Goal: Navigation & Orientation: Find specific page/section

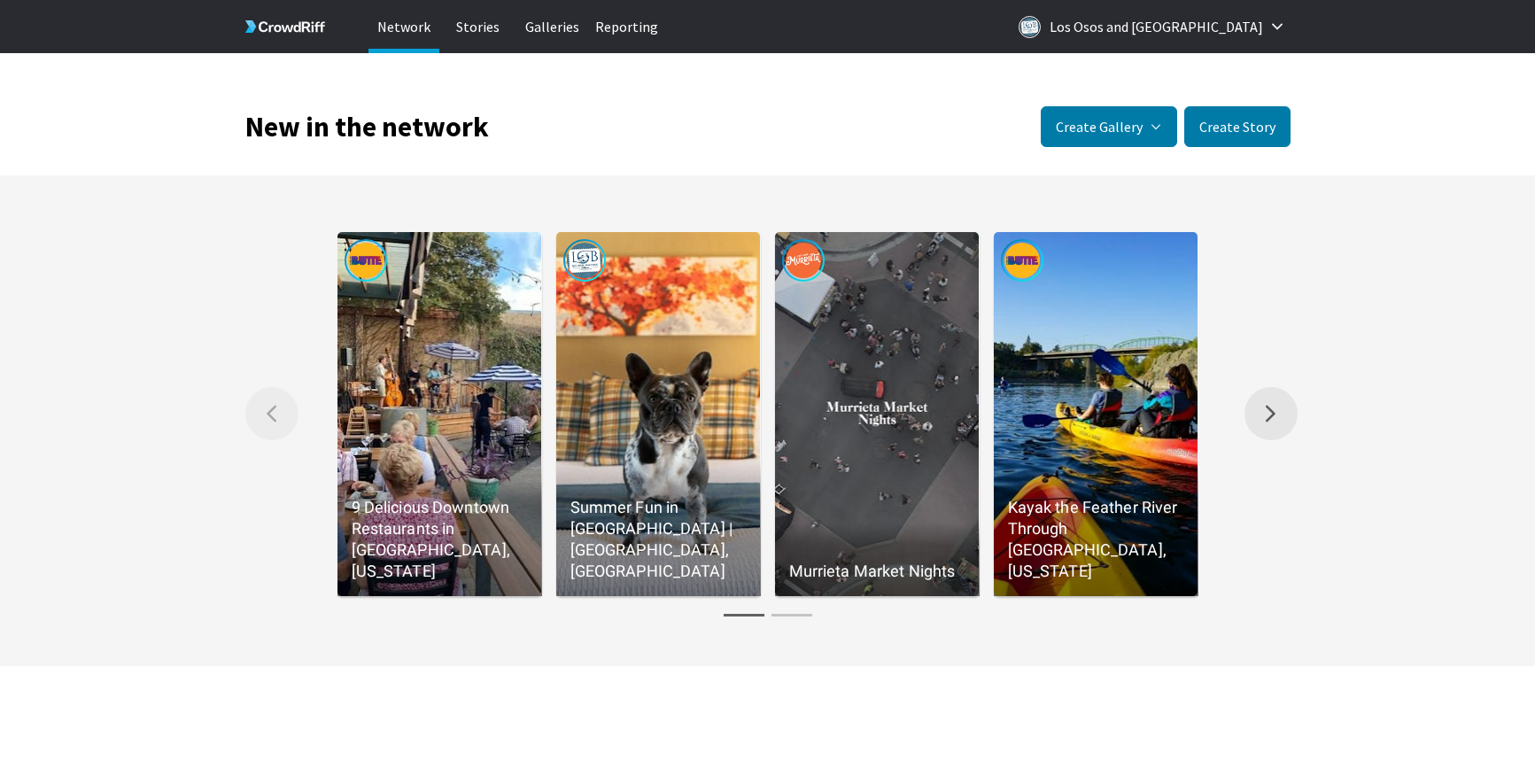
click at [1260, 407] on button "Right arrow Scroll the gallery to the right." at bounding box center [1270, 413] width 53 height 53
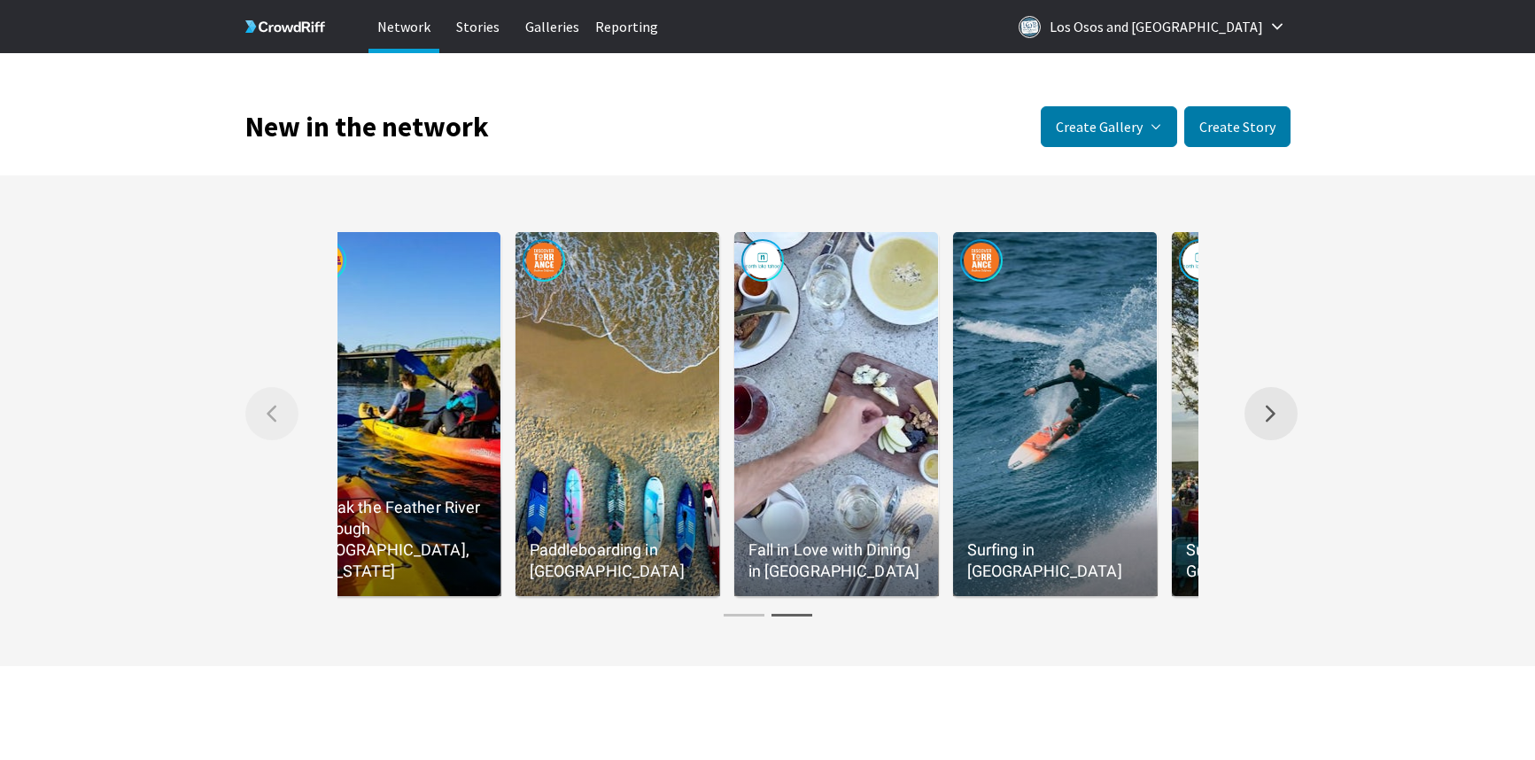
scroll to position [0, 875]
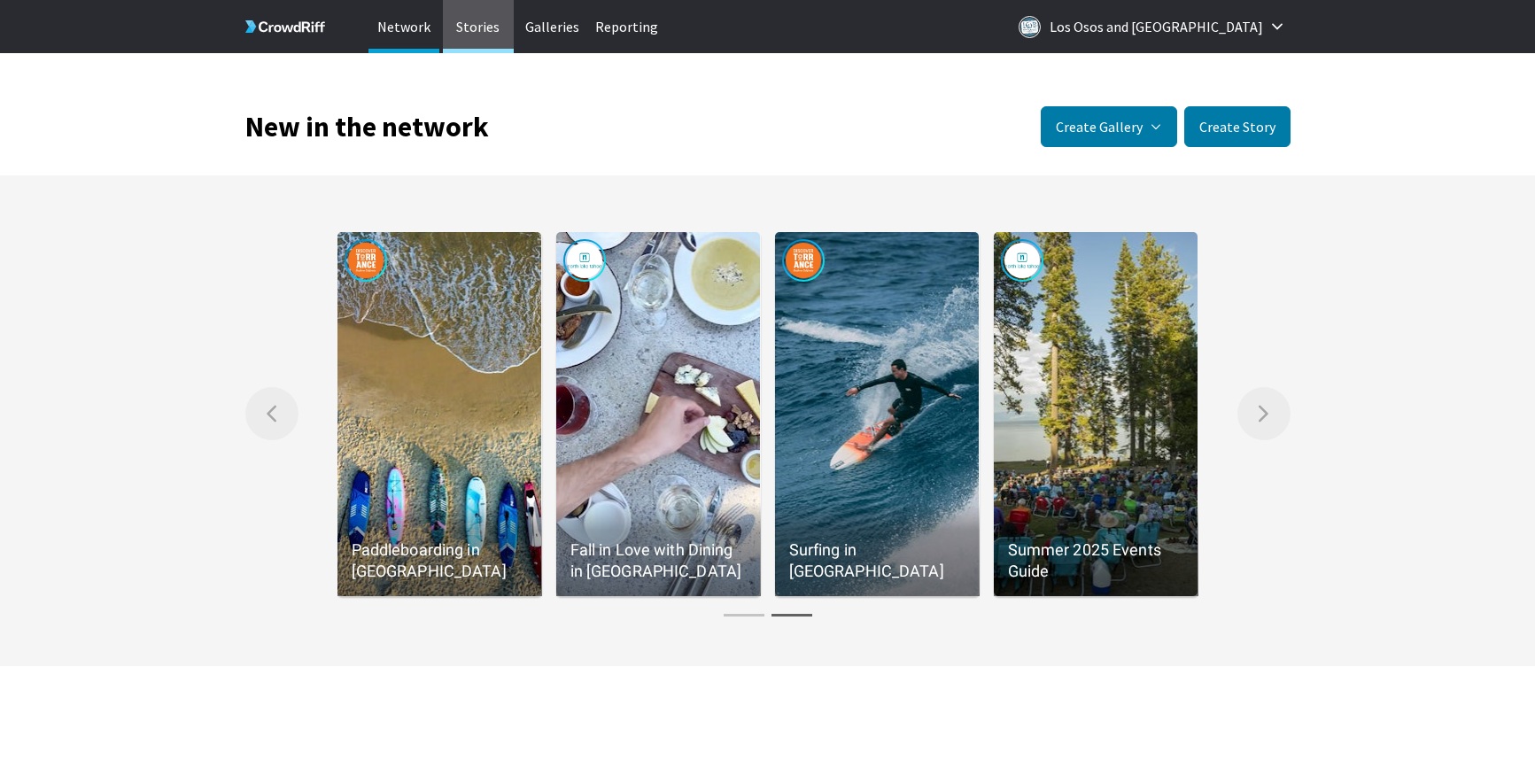
click at [492, 27] on p "Stories" at bounding box center [478, 26] width 71 height 53
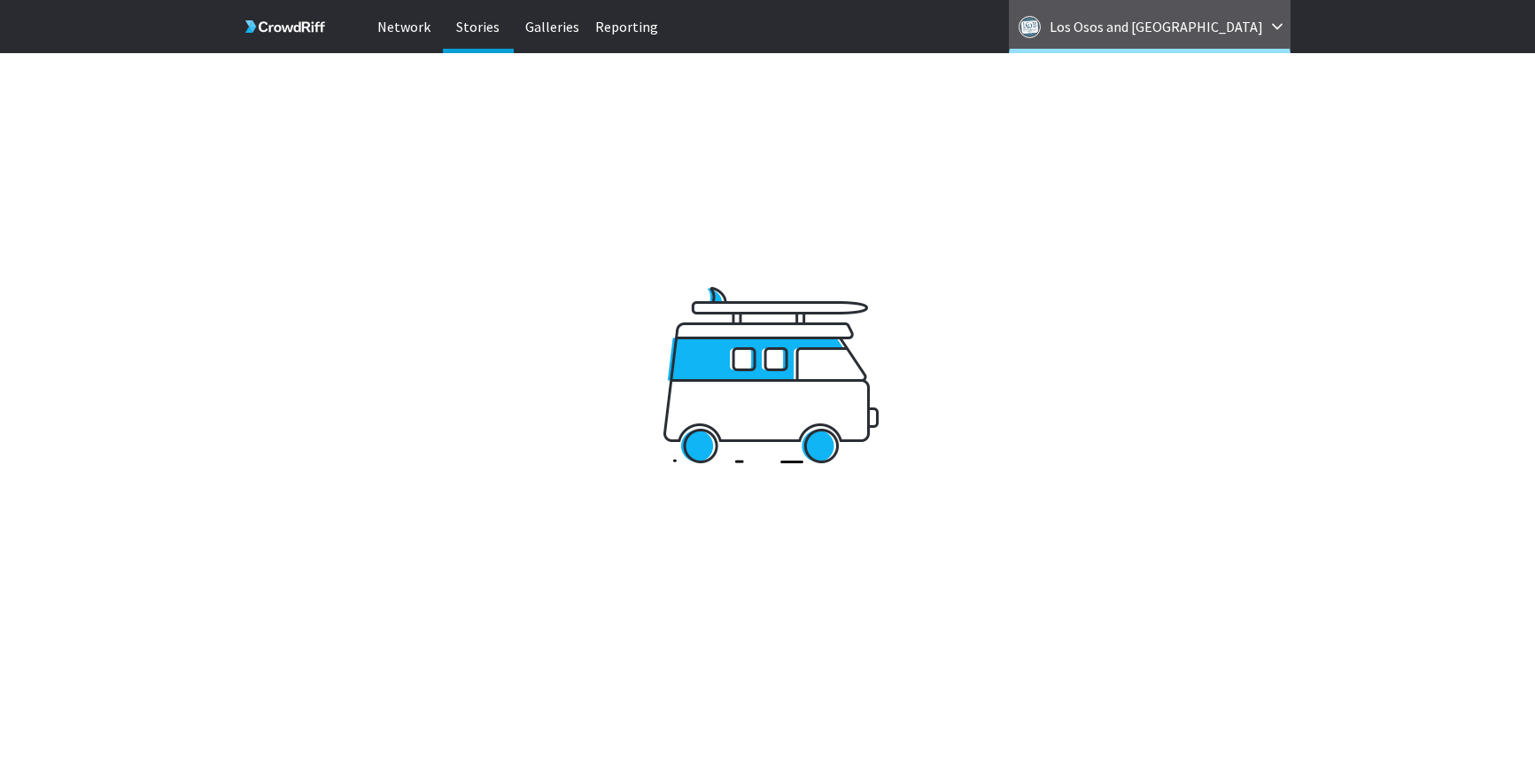
click at [1232, 24] on p "Los Osos and [GEOGRAPHIC_DATA]" at bounding box center [1156, 26] width 213 height 28
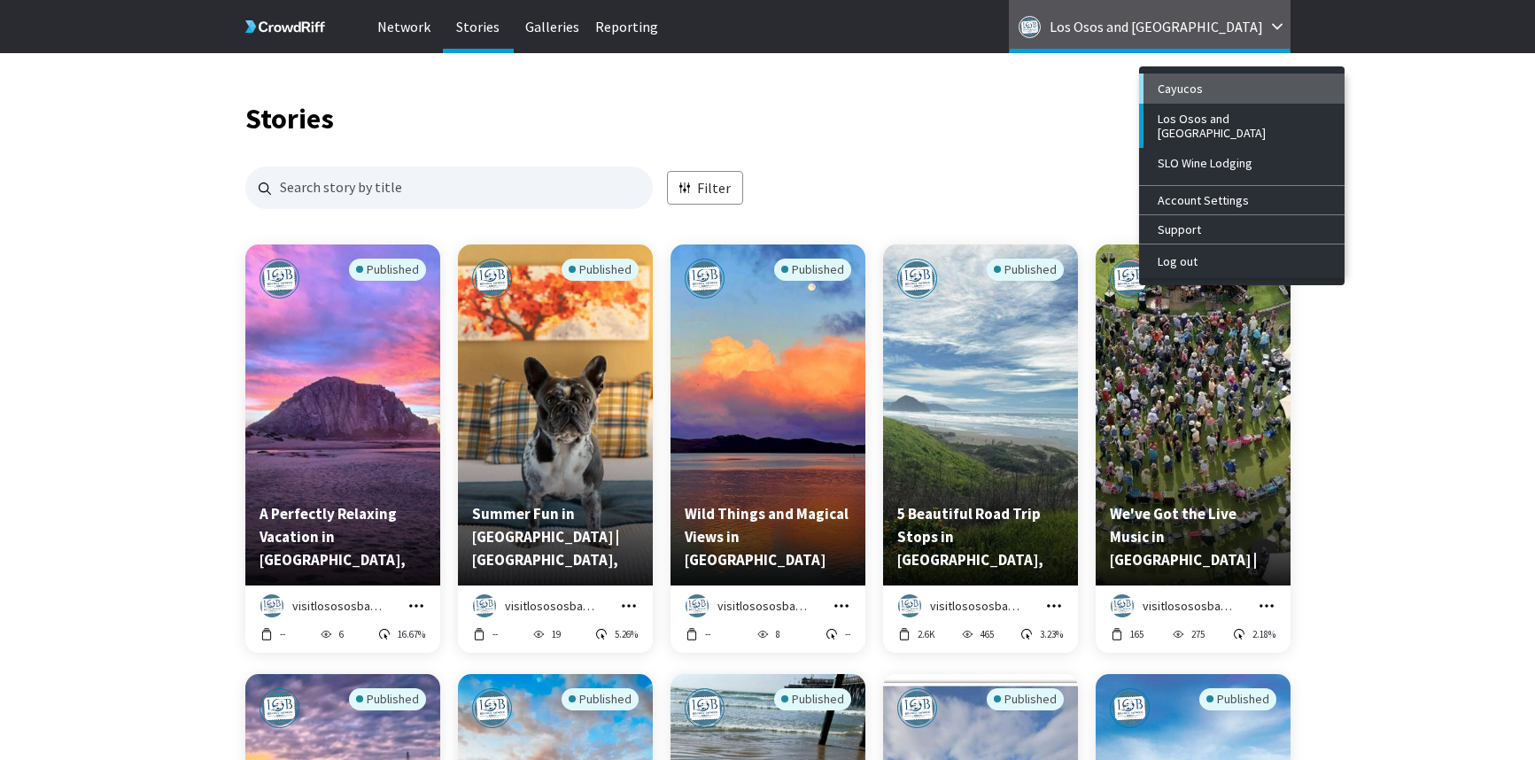
scroll to position [1718, 1045]
click at [1213, 86] on div "Cayucos" at bounding box center [1244, 88] width 173 height 14
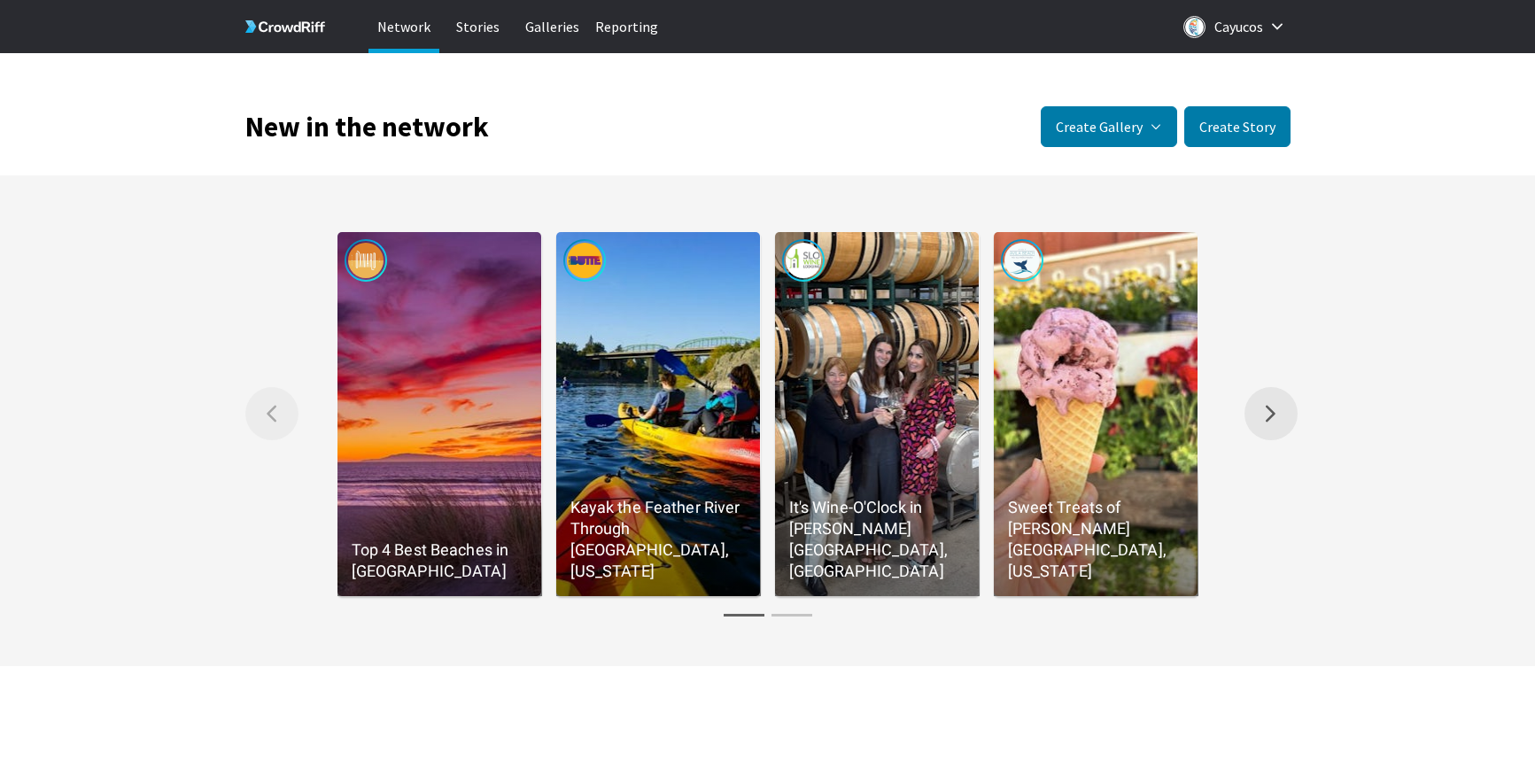
click at [1262, 404] on button "Right arrow Scroll the gallery to the right." at bounding box center [1270, 413] width 53 height 53
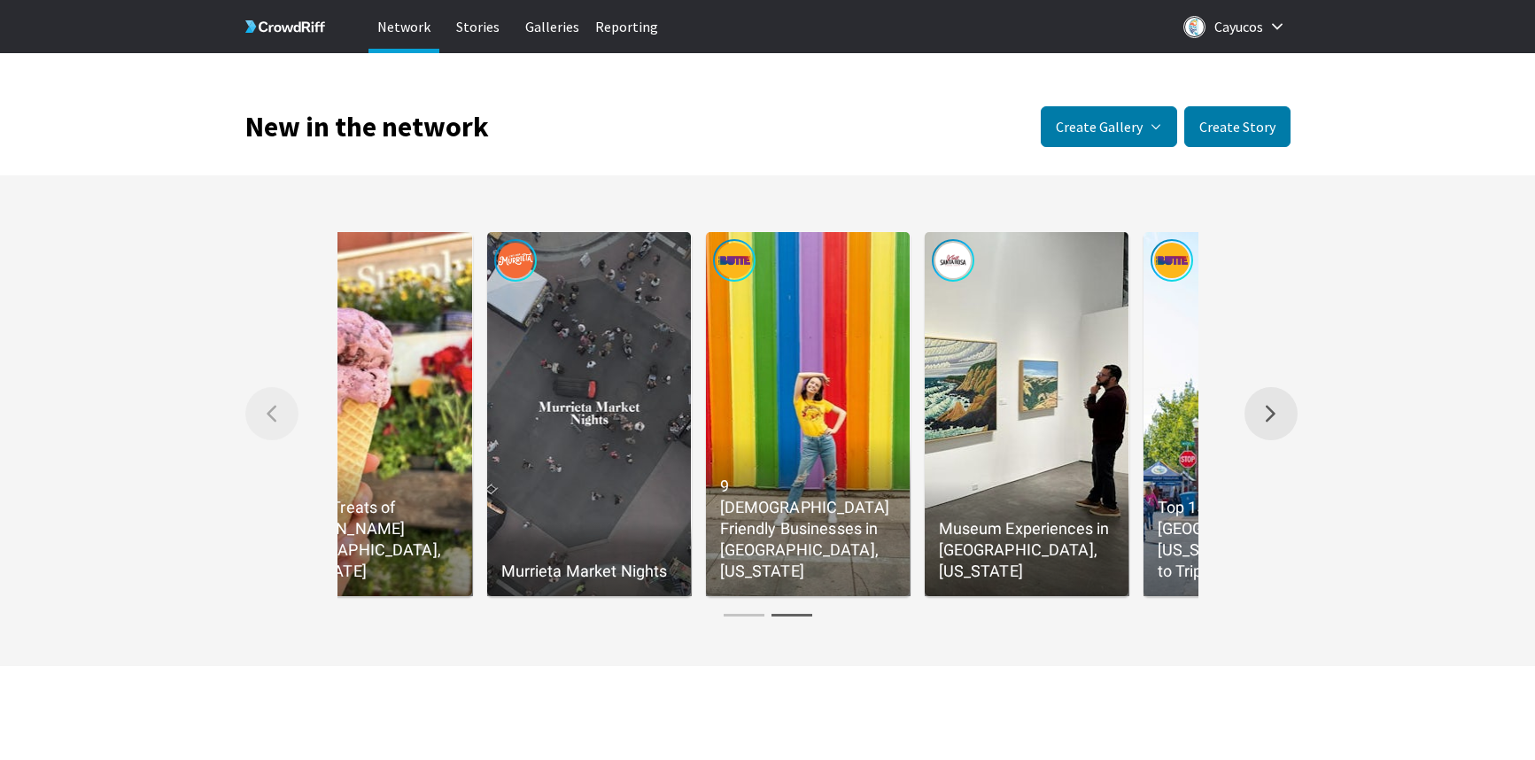
scroll to position [0, 875]
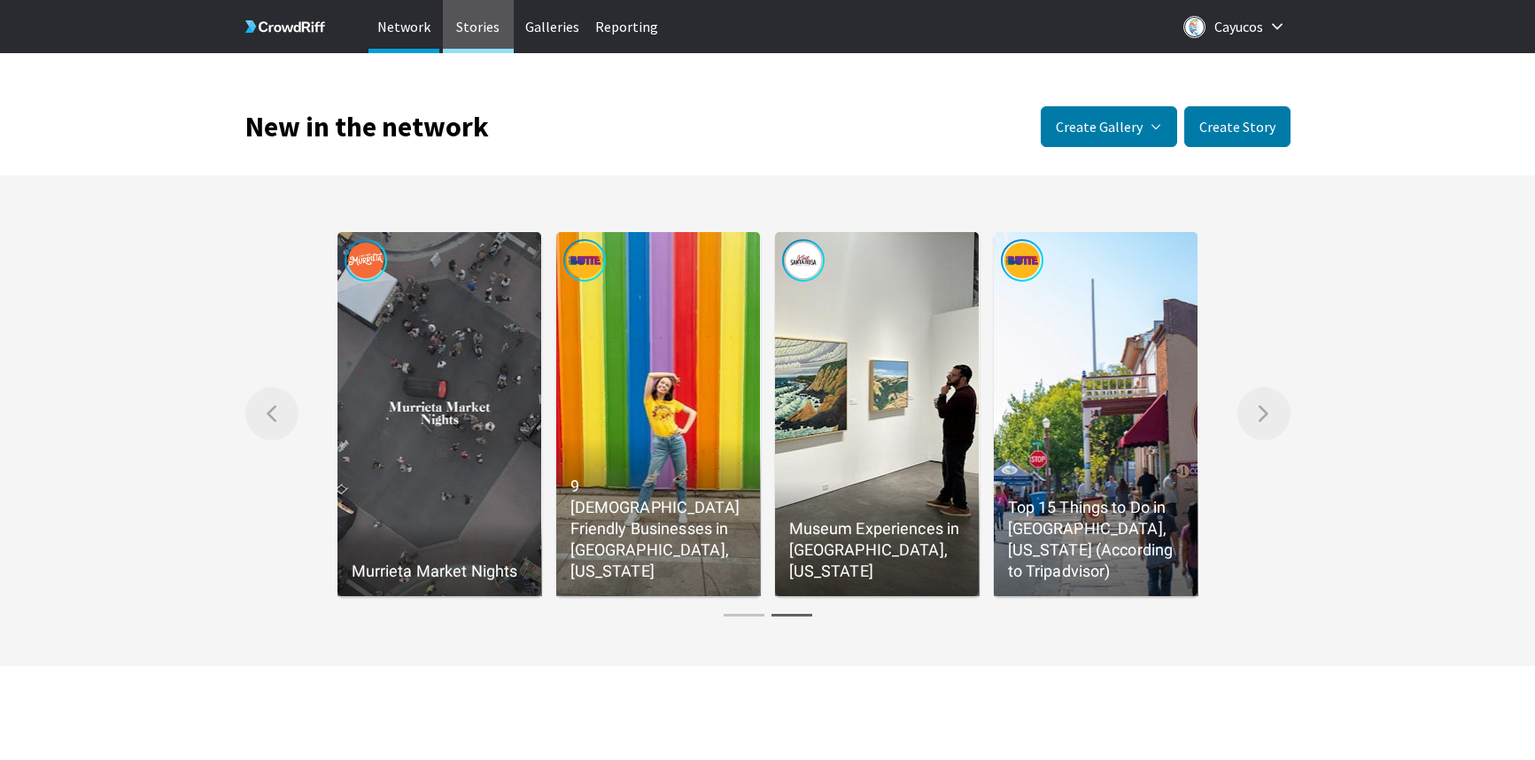
click at [481, 27] on p "Stories" at bounding box center [478, 26] width 71 height 53
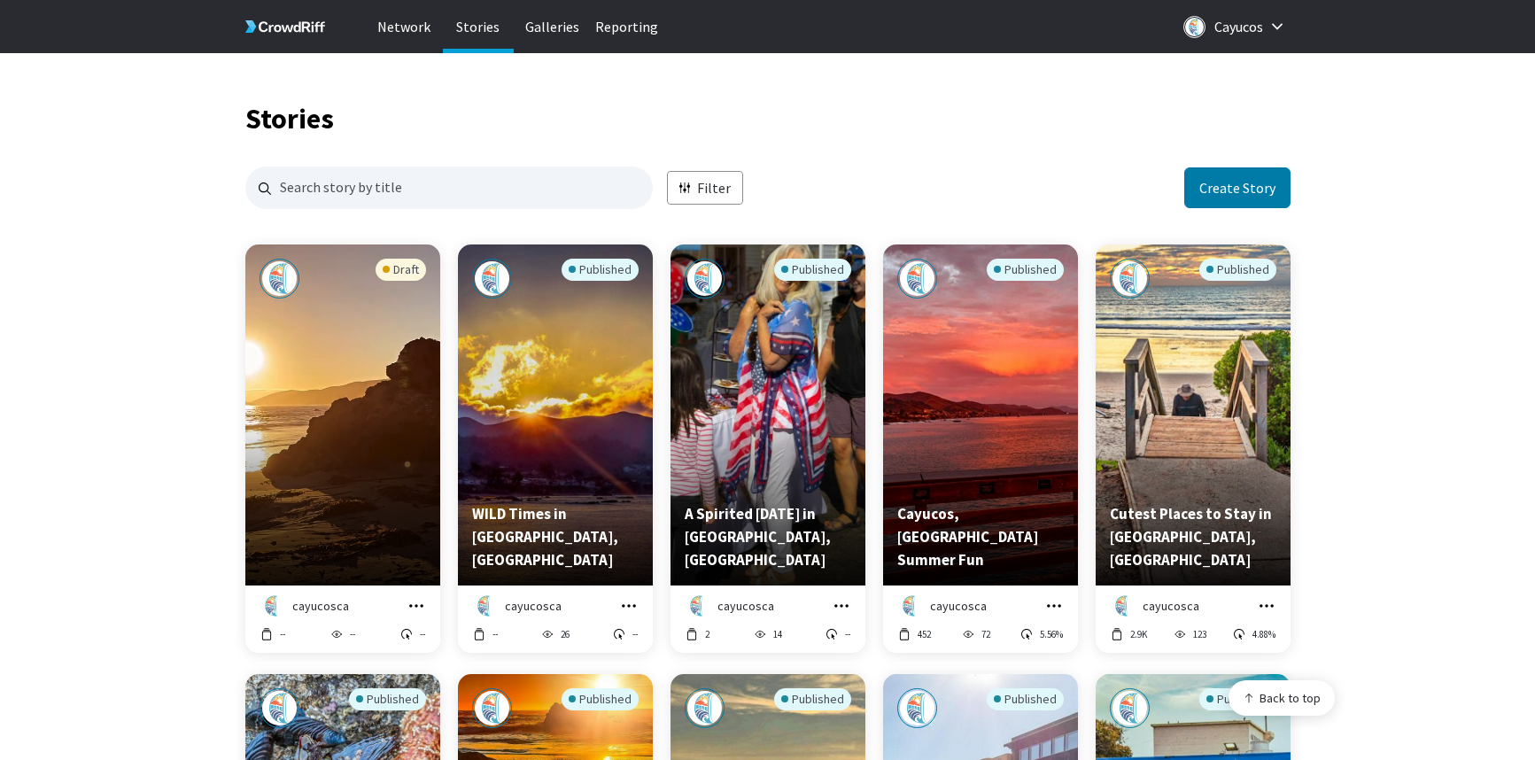
scroll to position [4725, 1045]
